Goal: Task Accomplishment & Management: Use online tool/utility

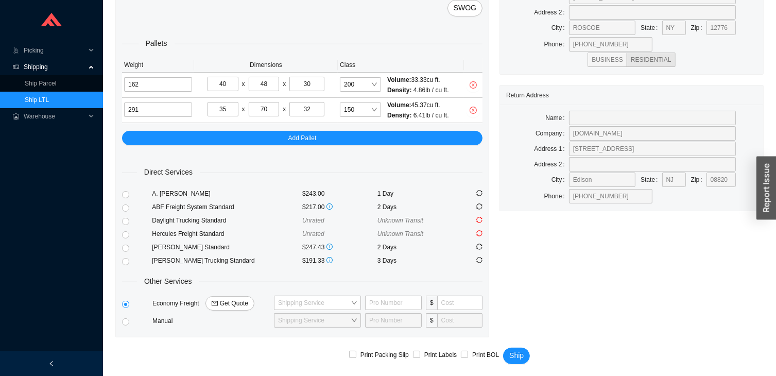
click at [49, 103] on link "Ship LTL" at bounding box center [37, 99] width 24 height 7
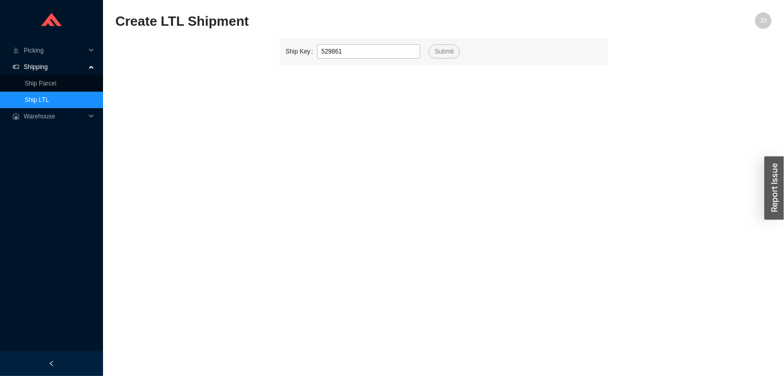
type input "529861"
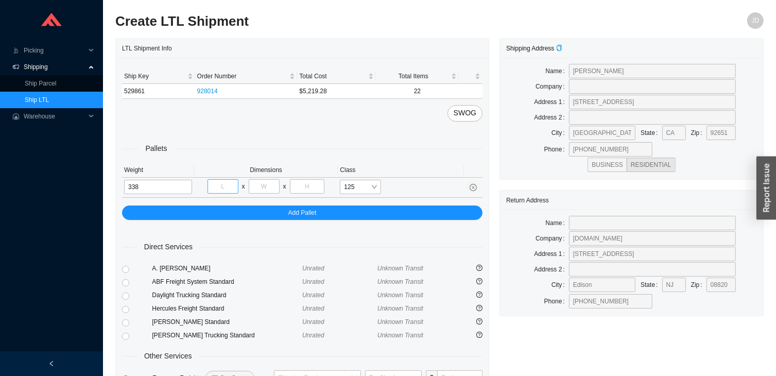
type input "338"
click at [227, 187] on input "tel" at bounding box center [222, 186] width 31 height 14
type input "40"
click at [267, 183] on input "tel" at bounding box center [264, 186] width 31 height 14
type input "48"
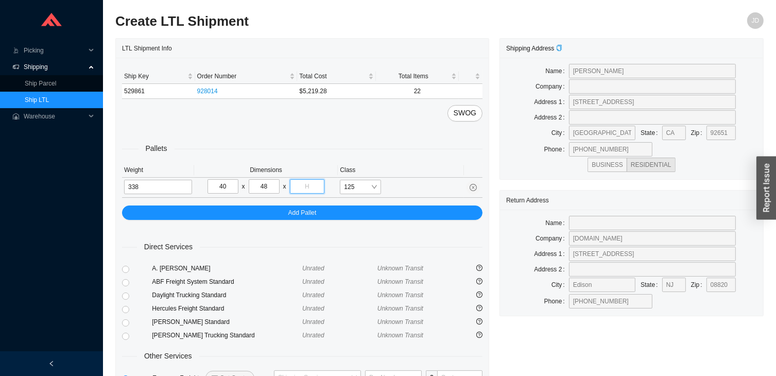
click at [311, 185] on input "tel" at bounding box center [307, 186] width 35 height 14
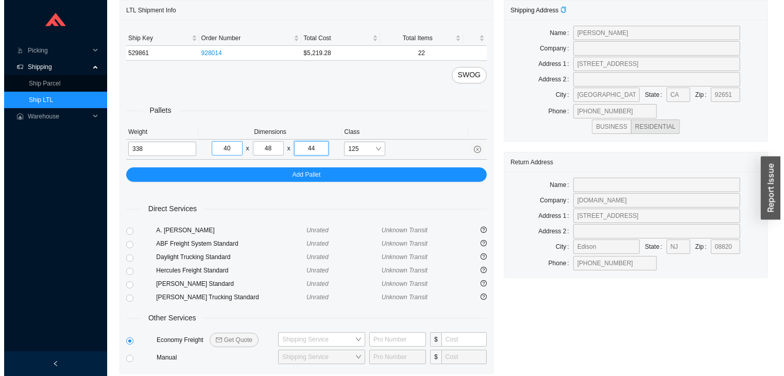
scroll to position [76, 0]
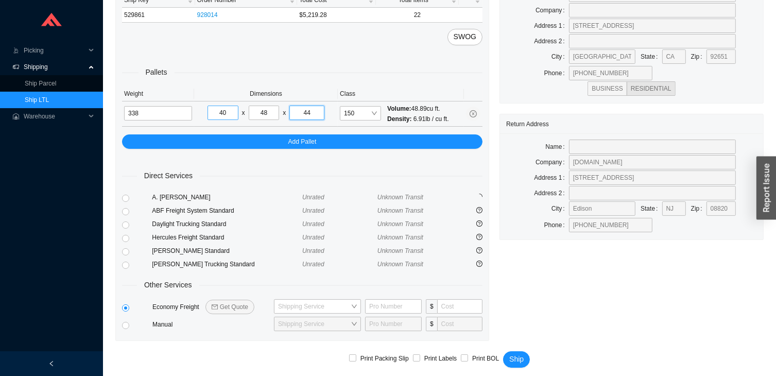
type input "44"
click at [231, 302] on span "Get Quote" at bounding box center [234, 307] width 28 height 10
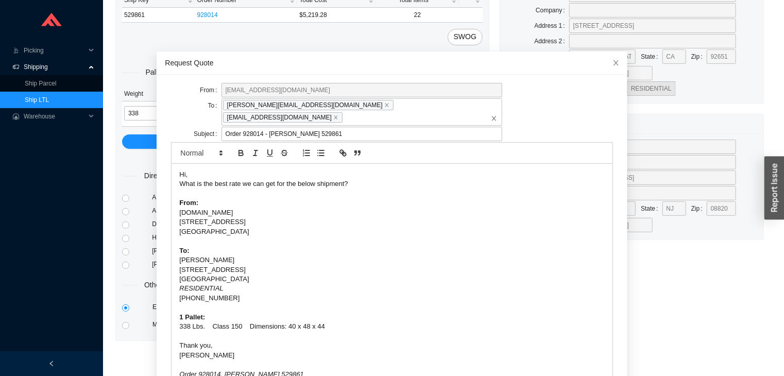
scroll to position [40, 0]
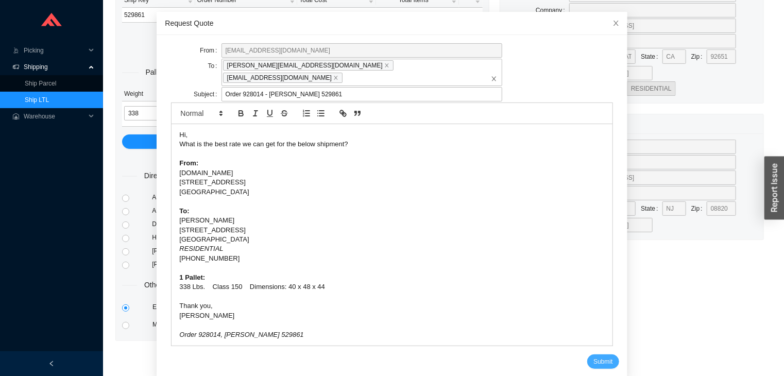
click at [593, 356] on span "Submit" at bounding box center [602, 361] width 19 height 10
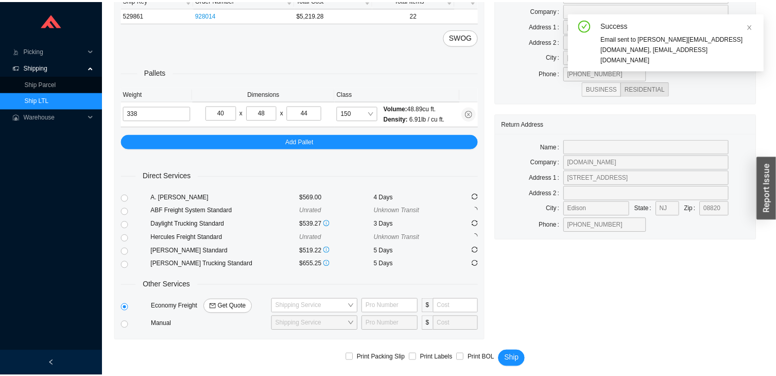
scroll to position [0, 0]
